Goal: Obtain resource: Obtain resource

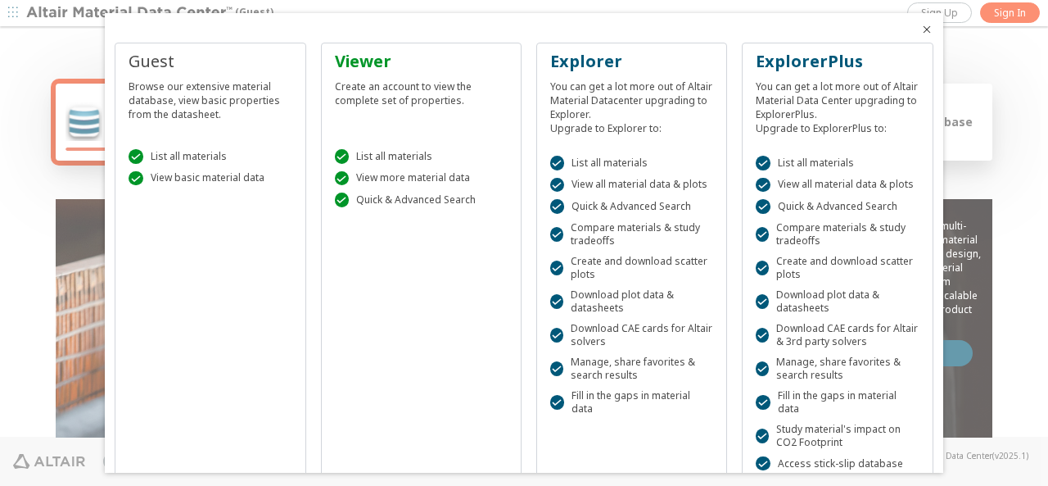
click at [921, 29] on icon "Close" at bounding box center [927, 29] width 13 height 13
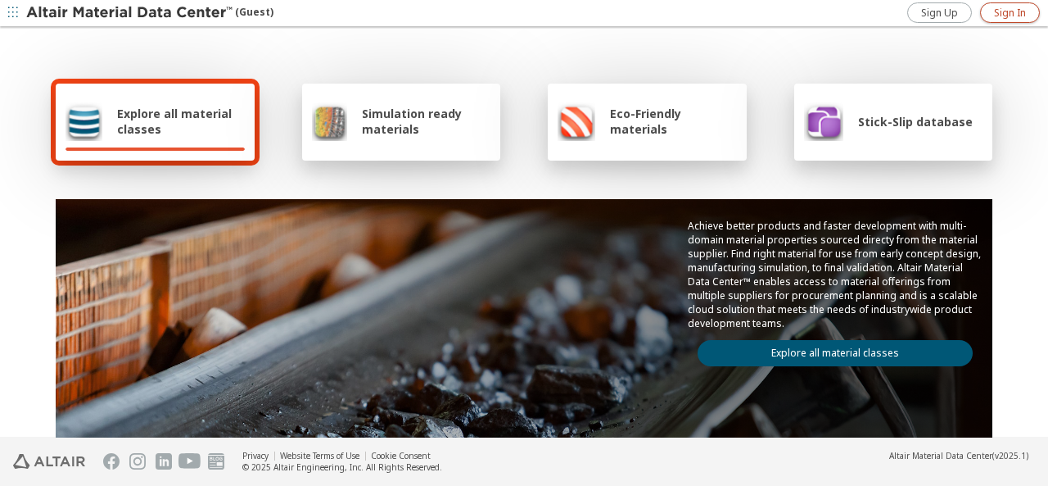
click at [1007, 11] on span "Sign In" at bounding box center [1010, 13] width 32 height 13
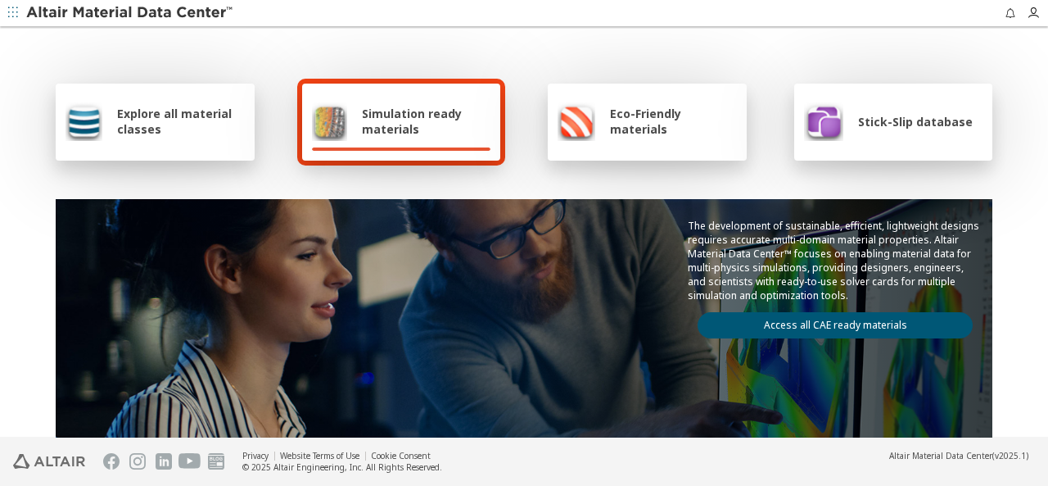
click at [662, 125] on span "Eco-Friendly materials" at bounding box center [673, 121] width 126 height 31
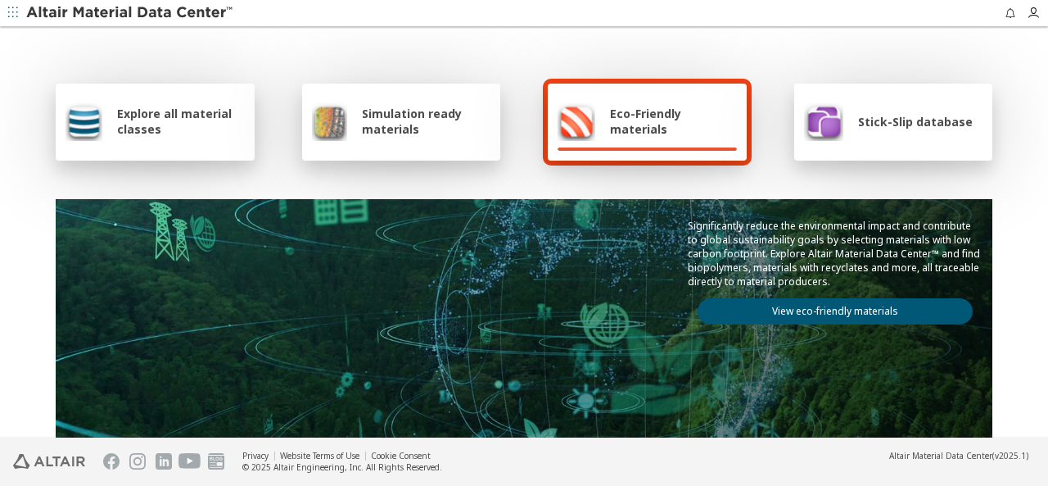
click at [146, 134] on span "Explore all material classes" at bounding box center [181, 121] width 128 height 31
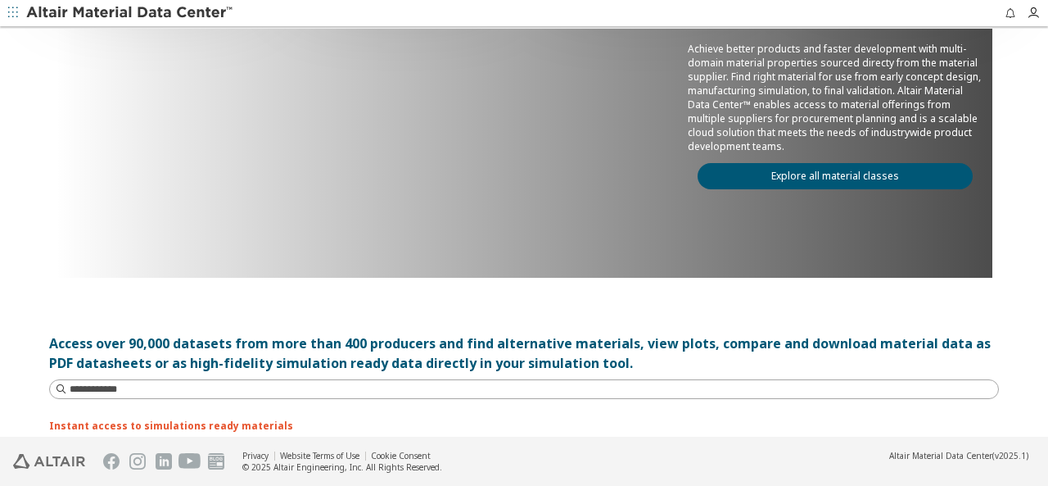
scroll to position [82, 0]
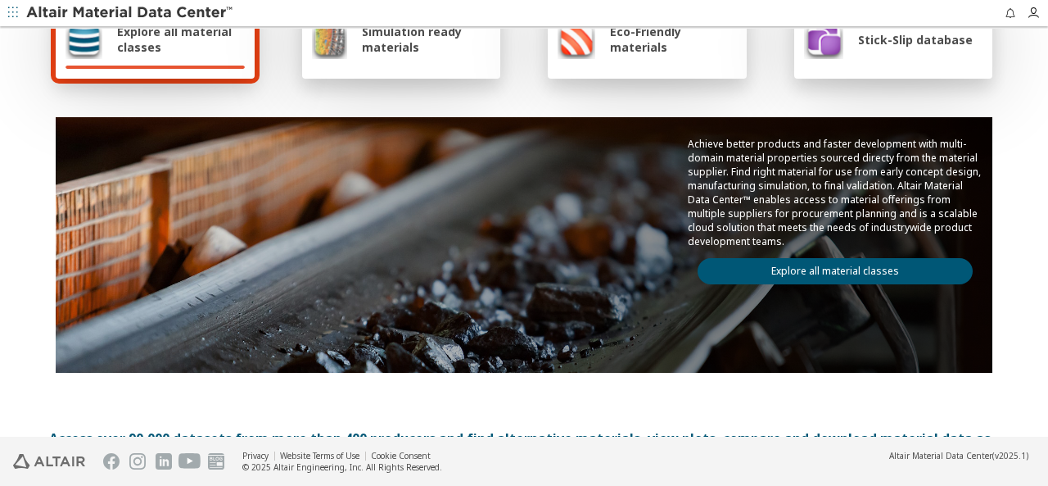
click at [796, 267] on link "Explore all material classes" at bounding box center [835, 271] width 275 height 26
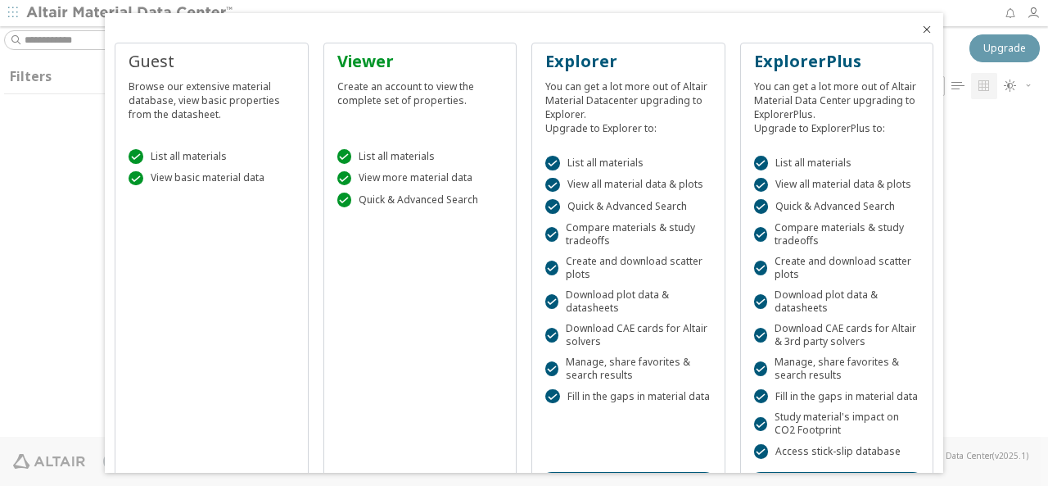
scroll to position [323, 822]
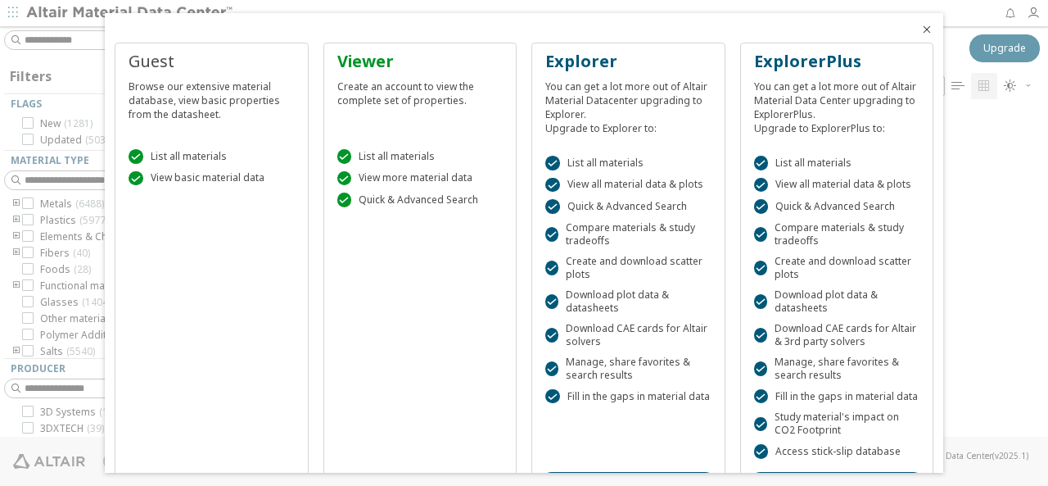
click at [921, 25] on icon "Close" at bounding box center [927, 29] width 13 height 13
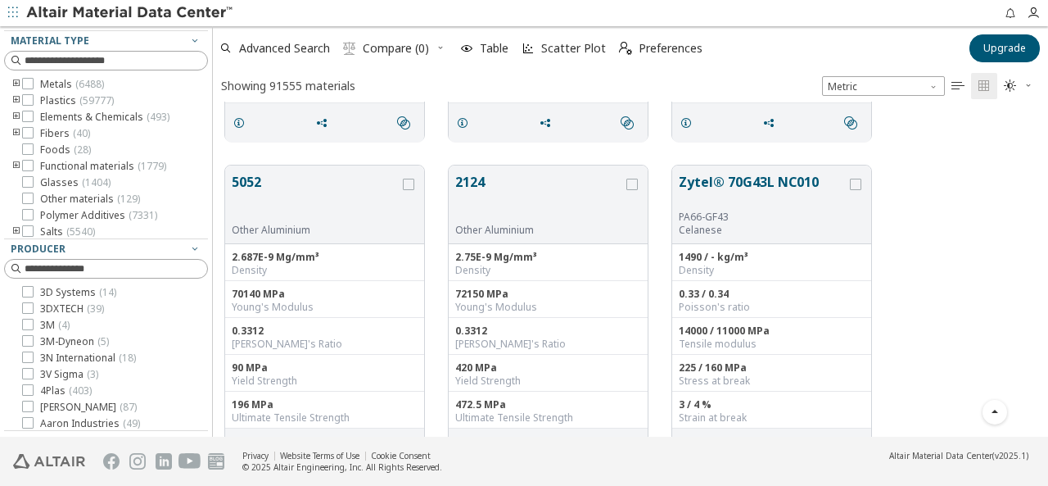
scroll to position [573, 0]
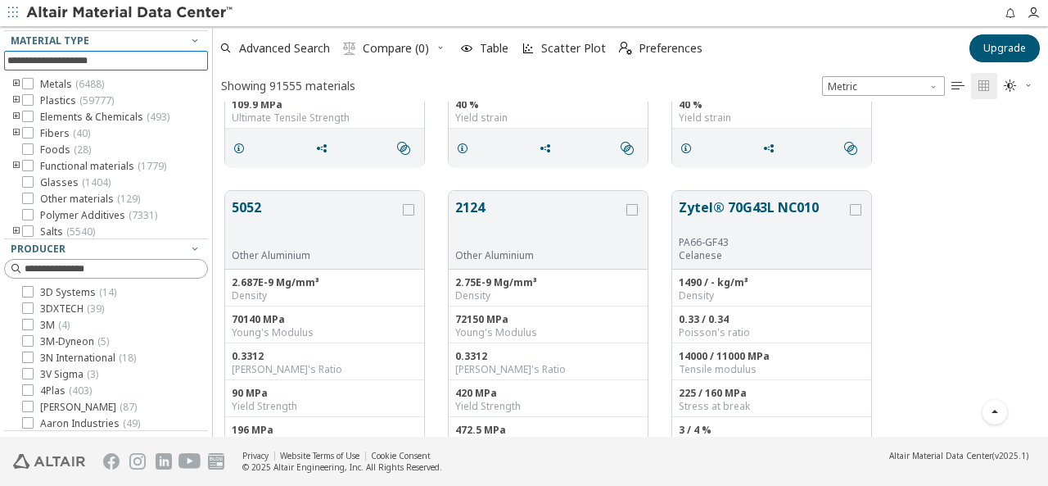
click at [88, 58] on input at bounding box center [107, 61] width 201 height 18
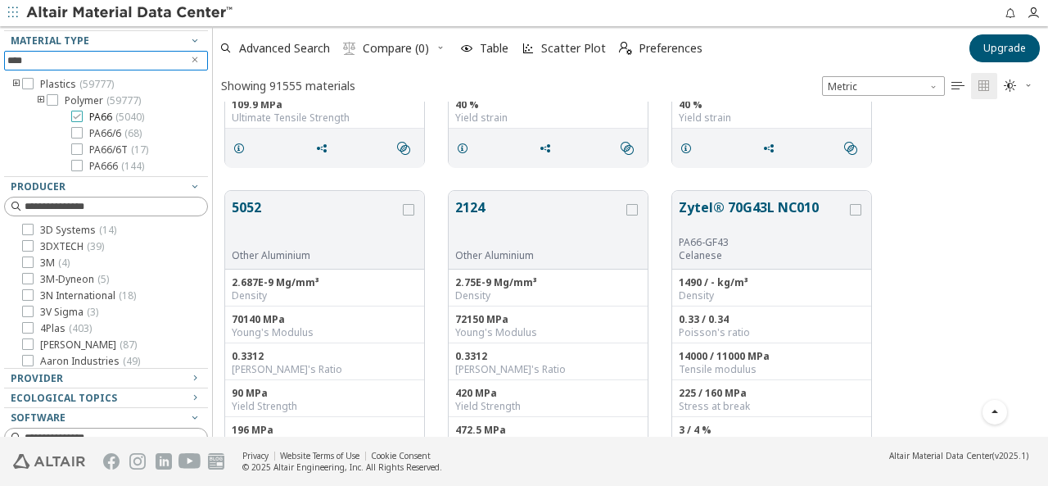
type input "****"
click at [79, 116] on icon at bounding box center [76, 116] width 11 height 11
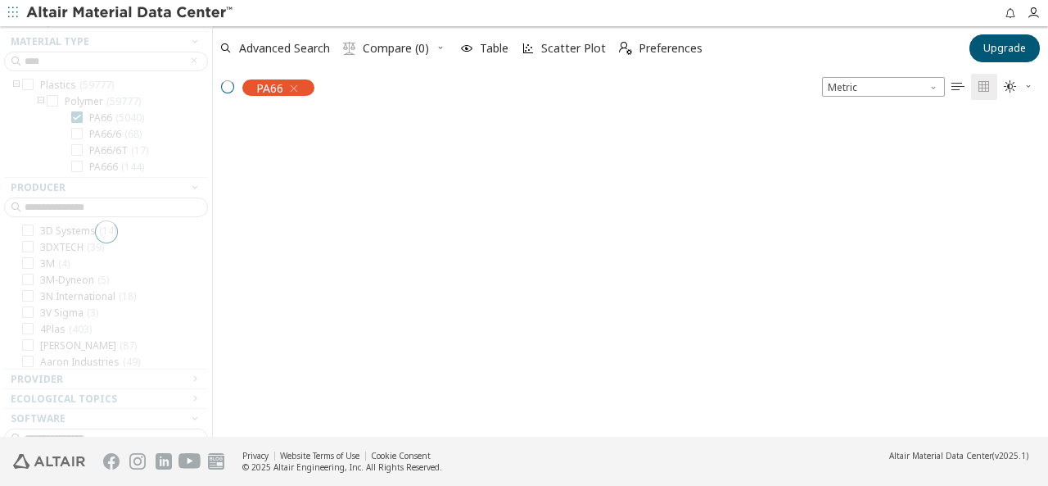
scroll to position [130, 0]
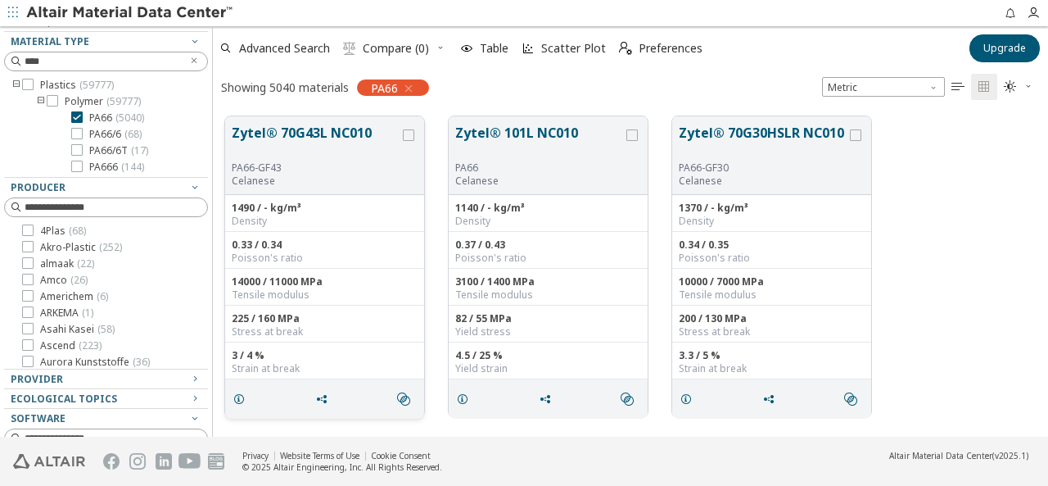
click at [343, 147] on button "Zytel® 70G43L NC010" at bounding box center [316, 142] width 168 height 38
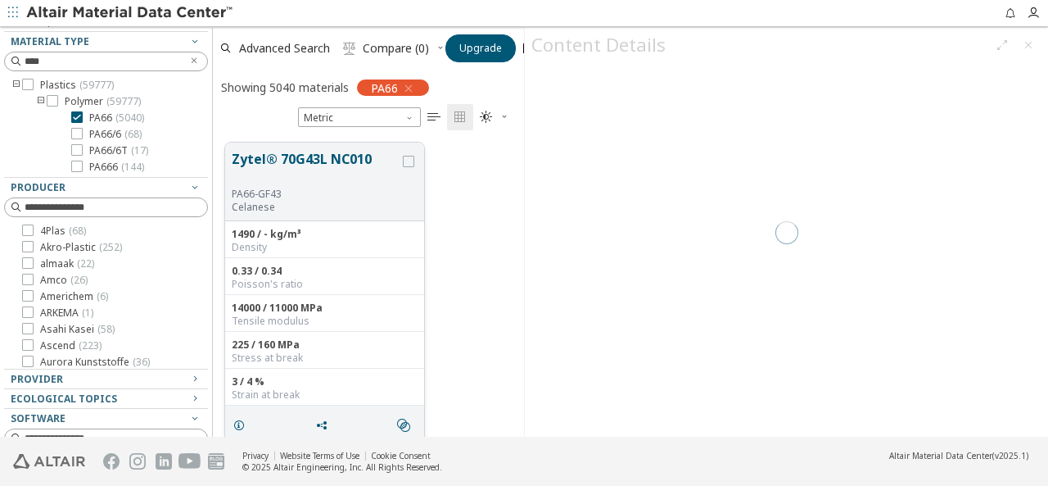
scroll to position [294, 298]
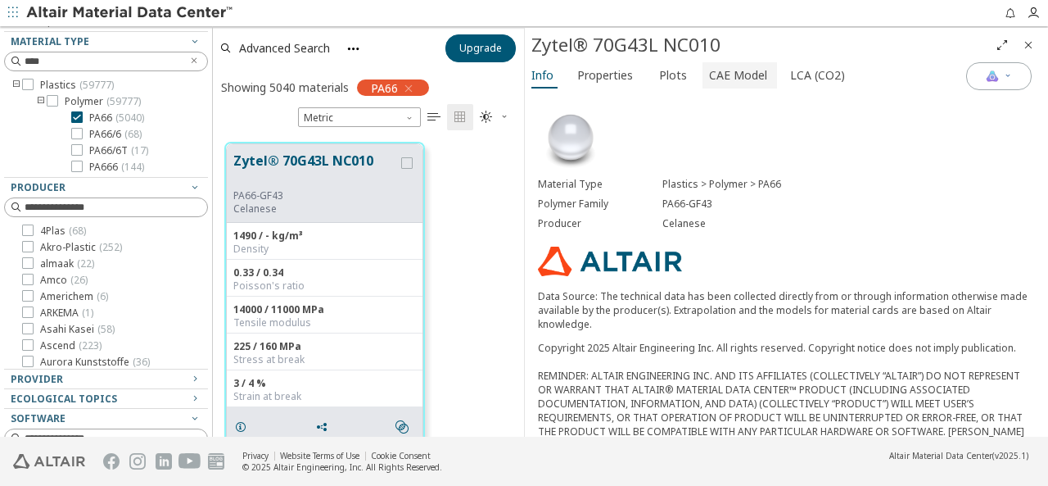
click at [745, 75] on span "CAE Model" at bounding box center [738, 75] width 58 height 26
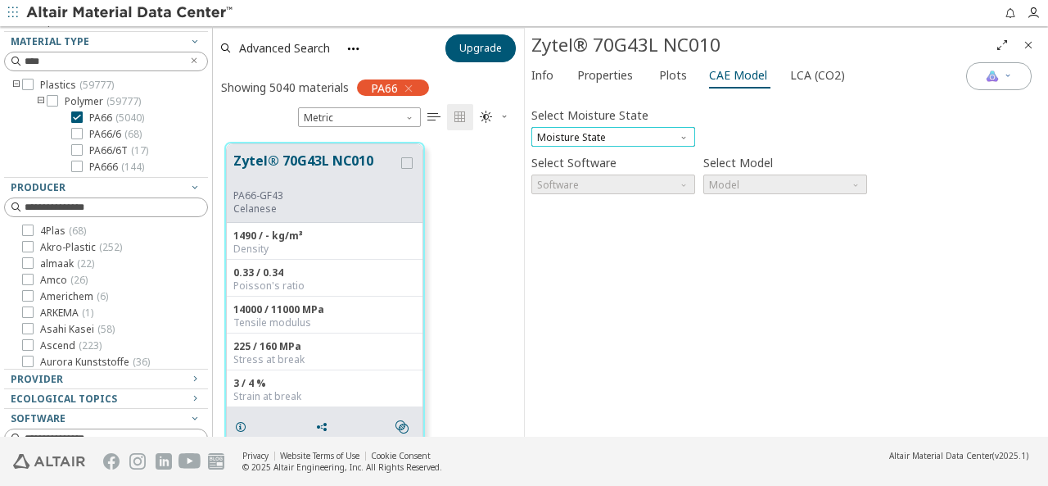
click at [658, 142] on span "Moisture State" at bounding box center [614, 137] width 164 height 20
click at [634, 152] on span "Dry" at bounding box center [613, 156] width 151 height 11
click at [686, 180] on span "Software" at bounding box center [685, 180] width 13 height 13
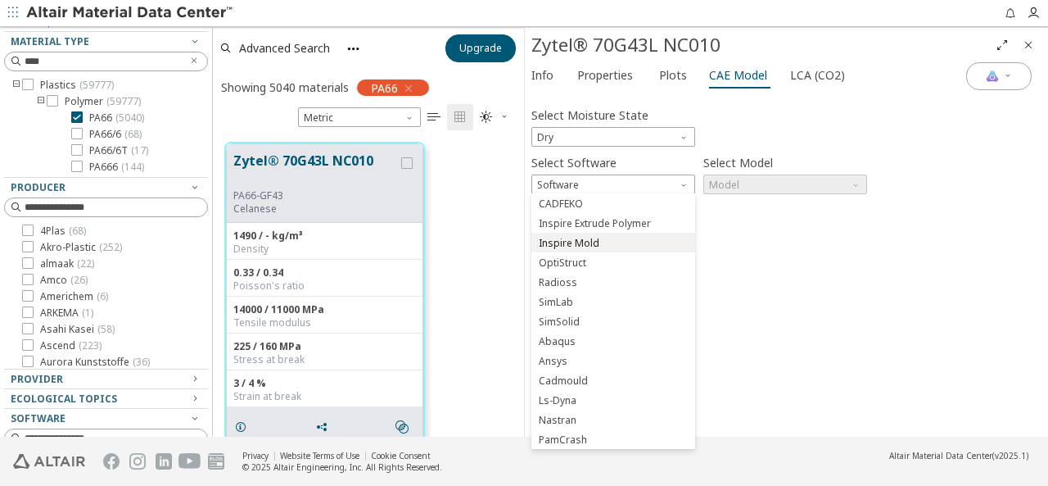
click at [585, 242] on span "Inspire Mold" at bounding box center [569, 243] width 61 height 13
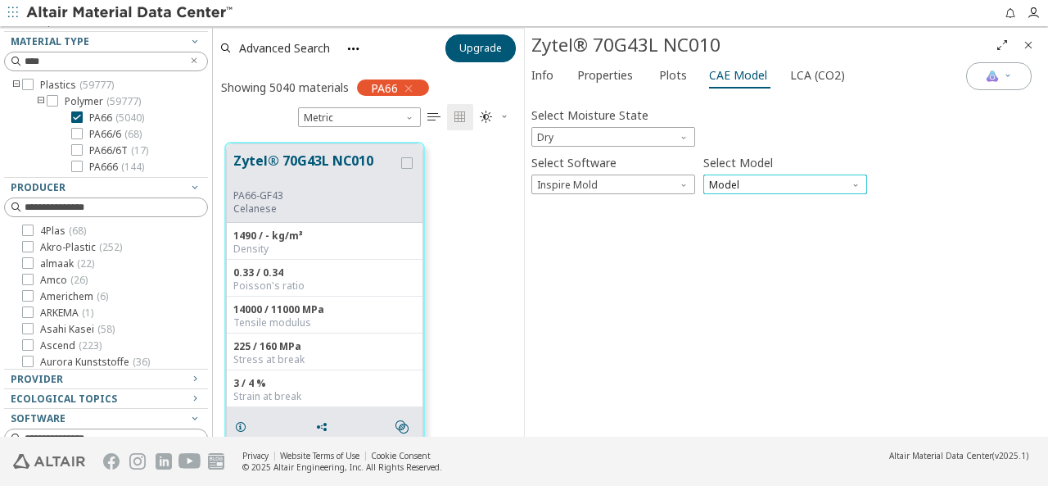
click at [739, 188] on span "Model" at bounding box center [786, 184] width 164 height 20
click at [745, 202] on span "Inspire Mold" at bounding box center [741, 203] width 61 height 13
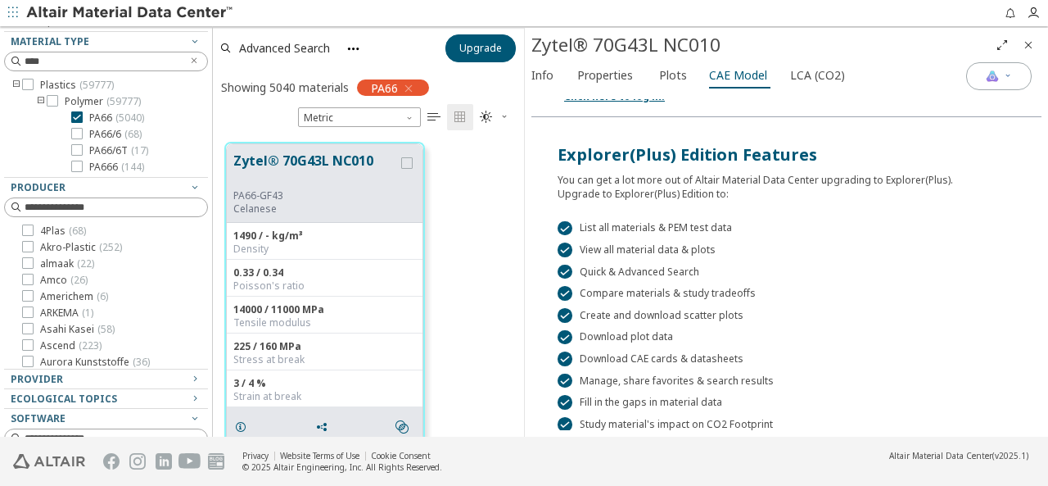
scroll to position [437, 0]
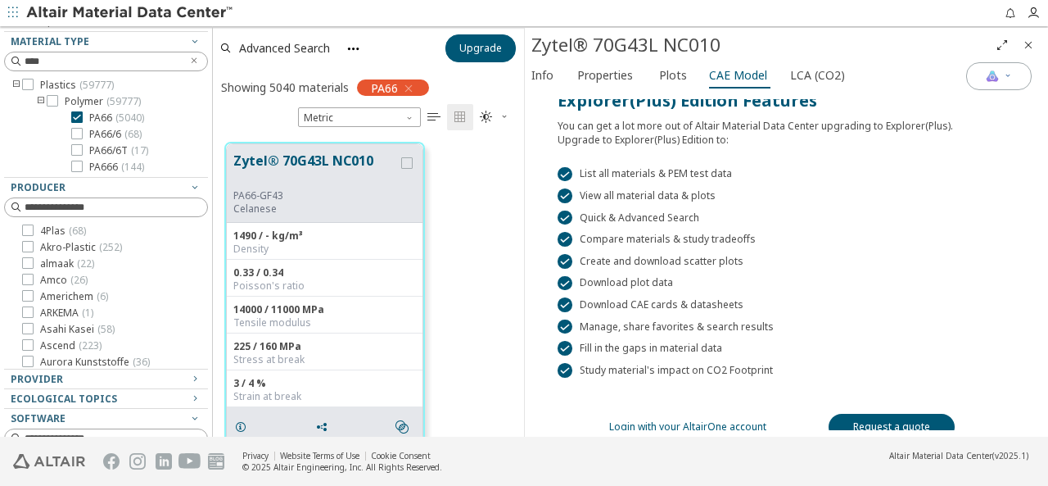
click at [1030, 43] on icon "Close" at bounding box center [1028, 44] width 13 height 13
